Goal: Information Seeking & Learning: Learn about a topic

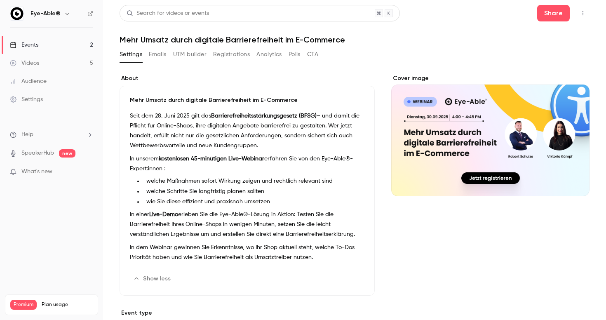
click at [36, 47] on div "Events" at bounding box center [24, 45] width 28 height 8
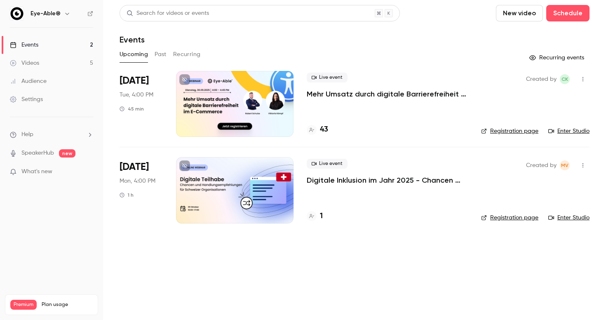
click at [325, 128] on h4 "43" at bounding box center [324, 129] width 8 height 11
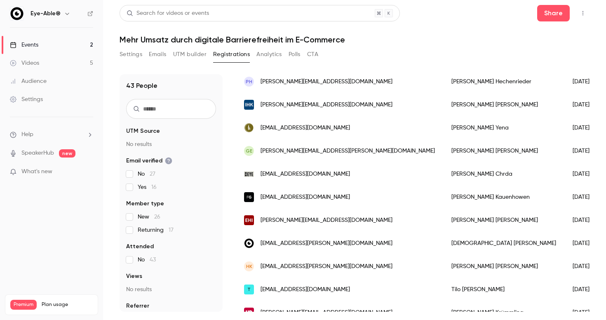
scroll to position [314, 0]
